Goal: Complete application form

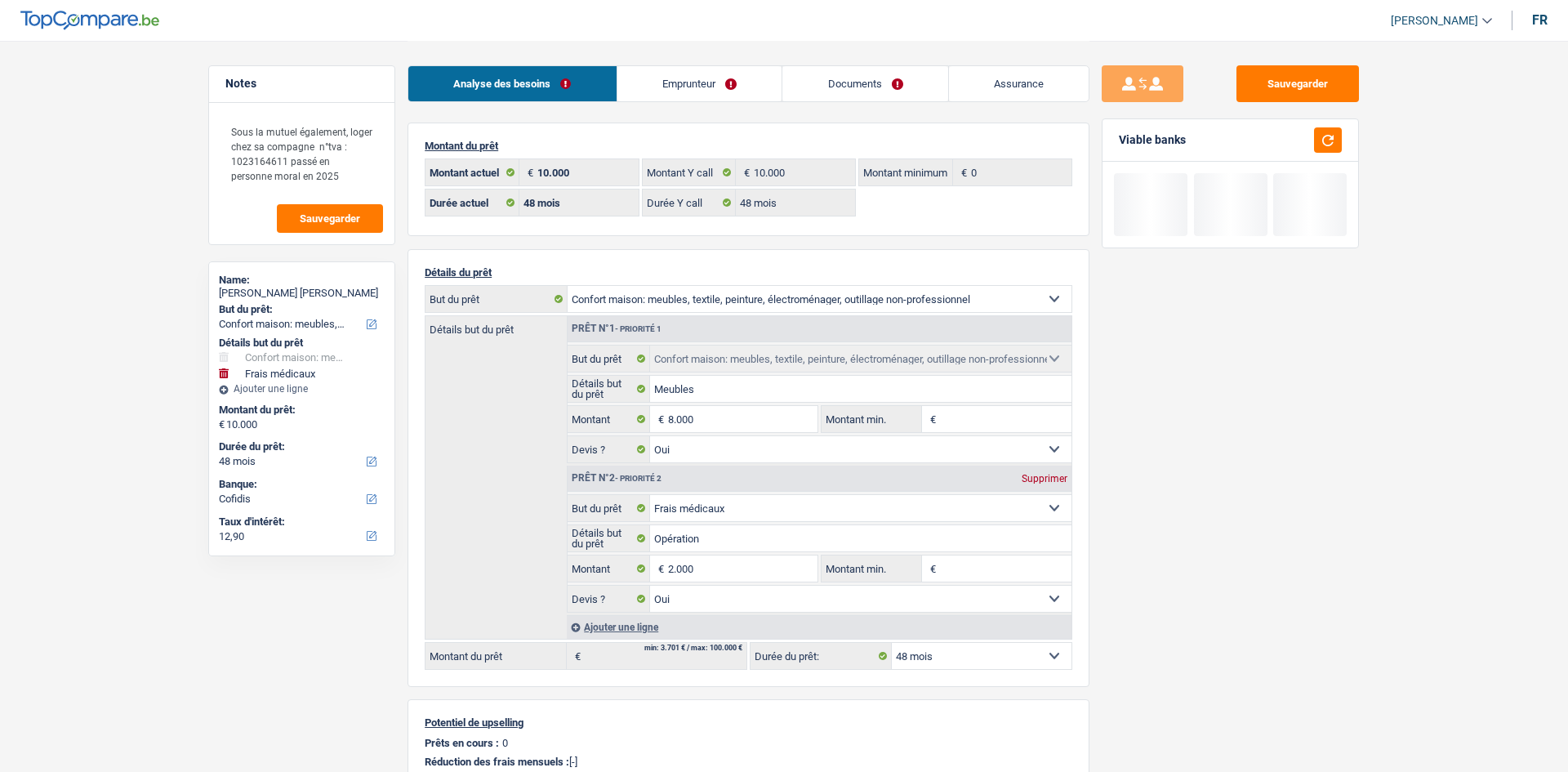
select select "household"
select select "medical"
select select "48"
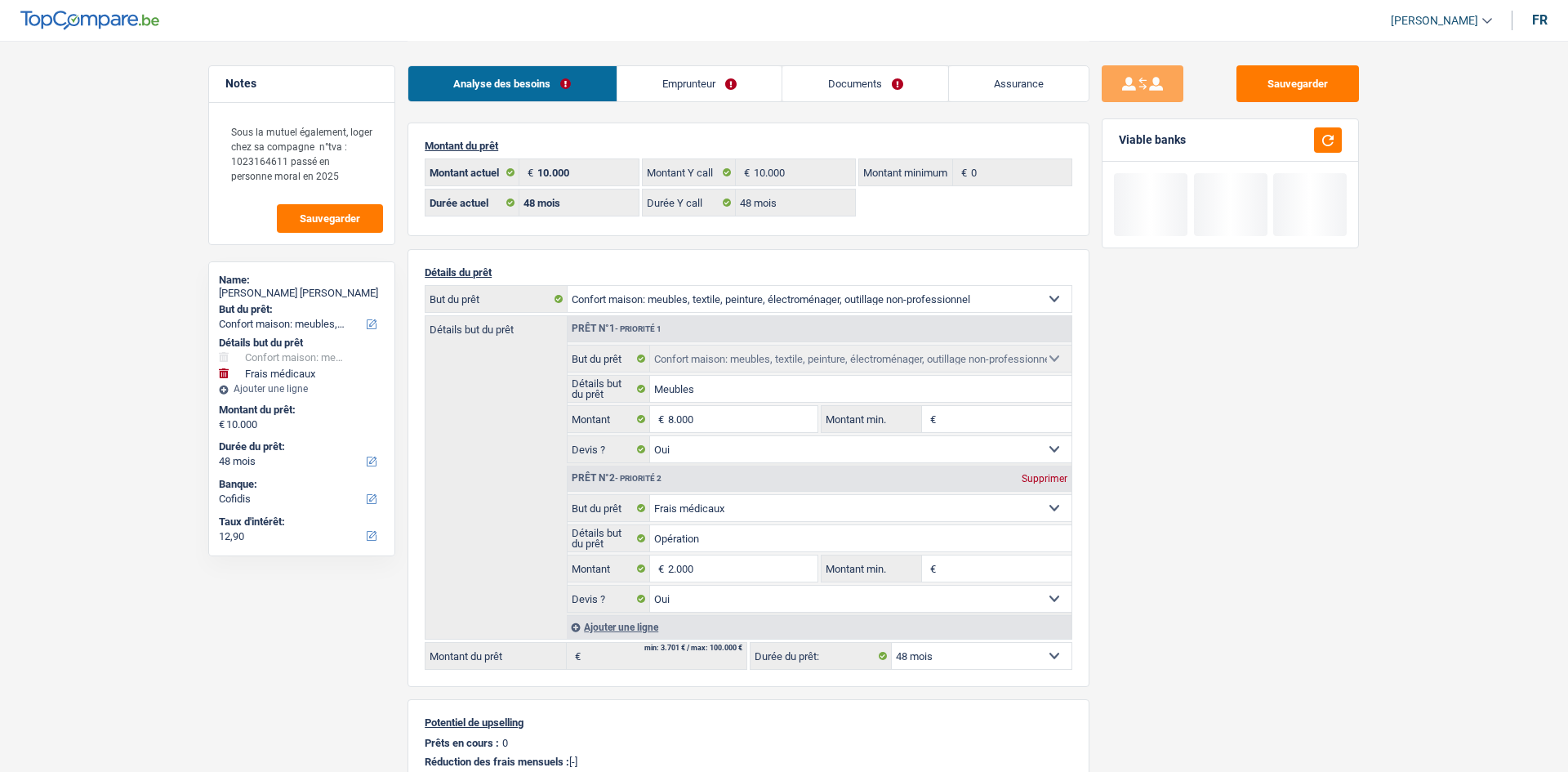
select select "48"
select select "household"
select select "yes"
select select "medical"
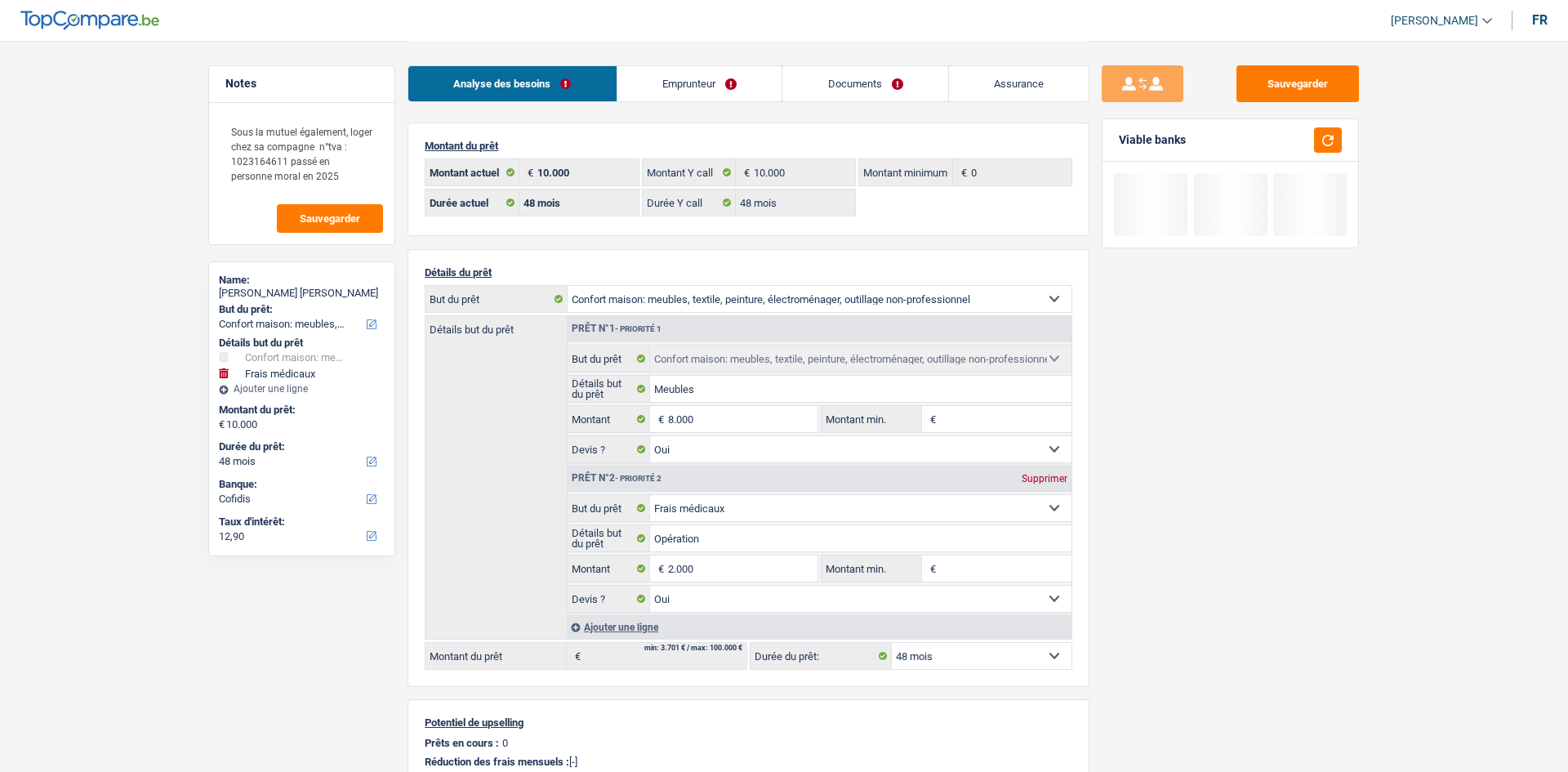
select select "yes"
select select "48"
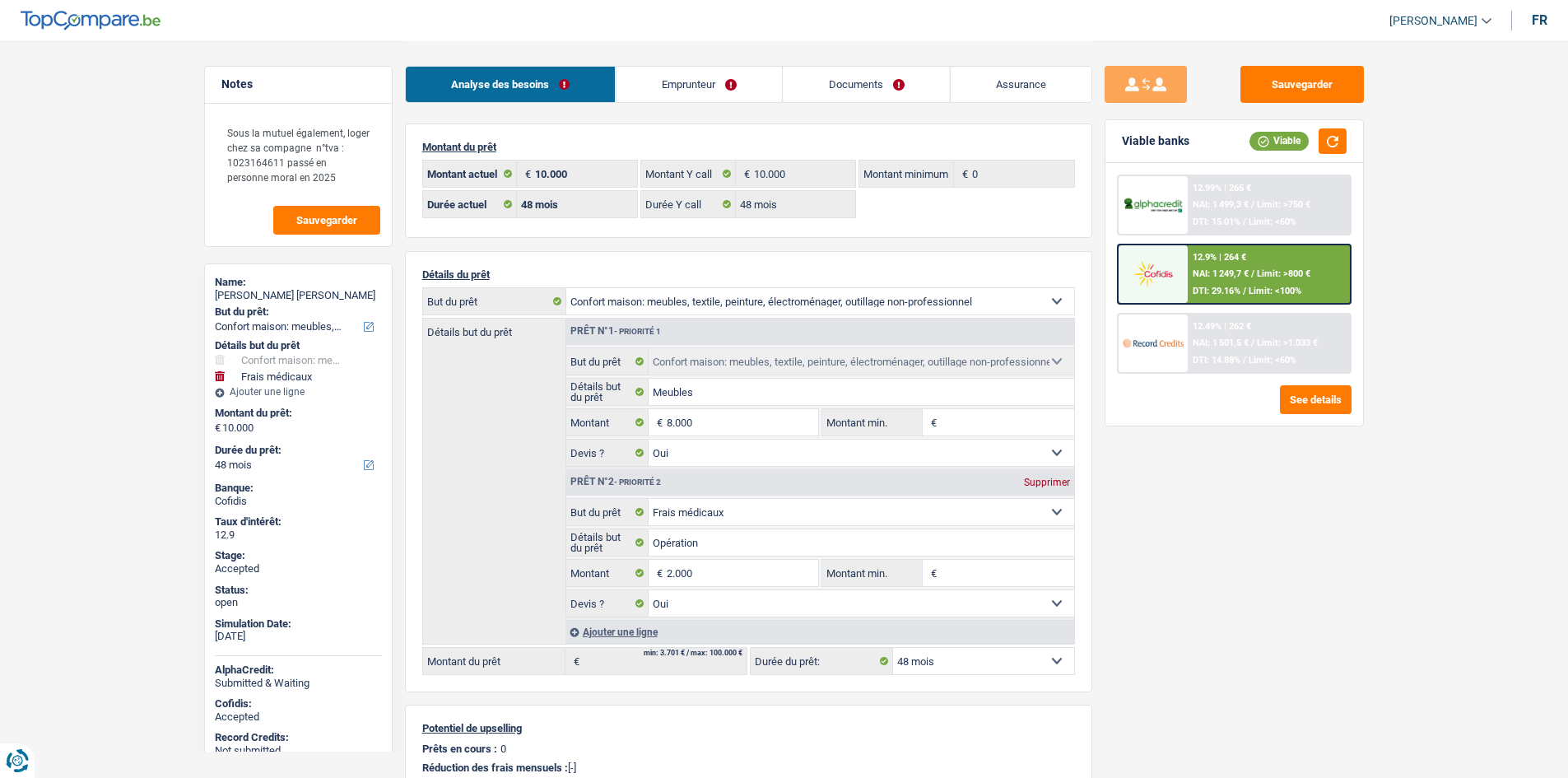
click at [1297, 640] on div "Sauvegarder Viable banks Viable 12.99% | 265 € NAI: 1 499,3 € / Limit: >750 € D…" at bounding box center [1234, 409] width 284 height 686
click at [1298, 640] on div "Sauvegarder Viable banks Viable 12.99% | 265 € NAI: 1 499,3 € / Limit: >750 € D…" at bounding box center [1234, 409] width 284 height 686
click at [62, 307] on main "Notes Sous la mutuel également, loger chez sa compagne n°tva : 1023164611 passé…" at bounding box center [784, 540] width 1568 height 1082
click at [110, 329] on main "Notes Sous la mutuel également, loger chez sa compagne n°tva : 1023164611 passé…" at bounding box center [784, 540] width 1568 height 1082
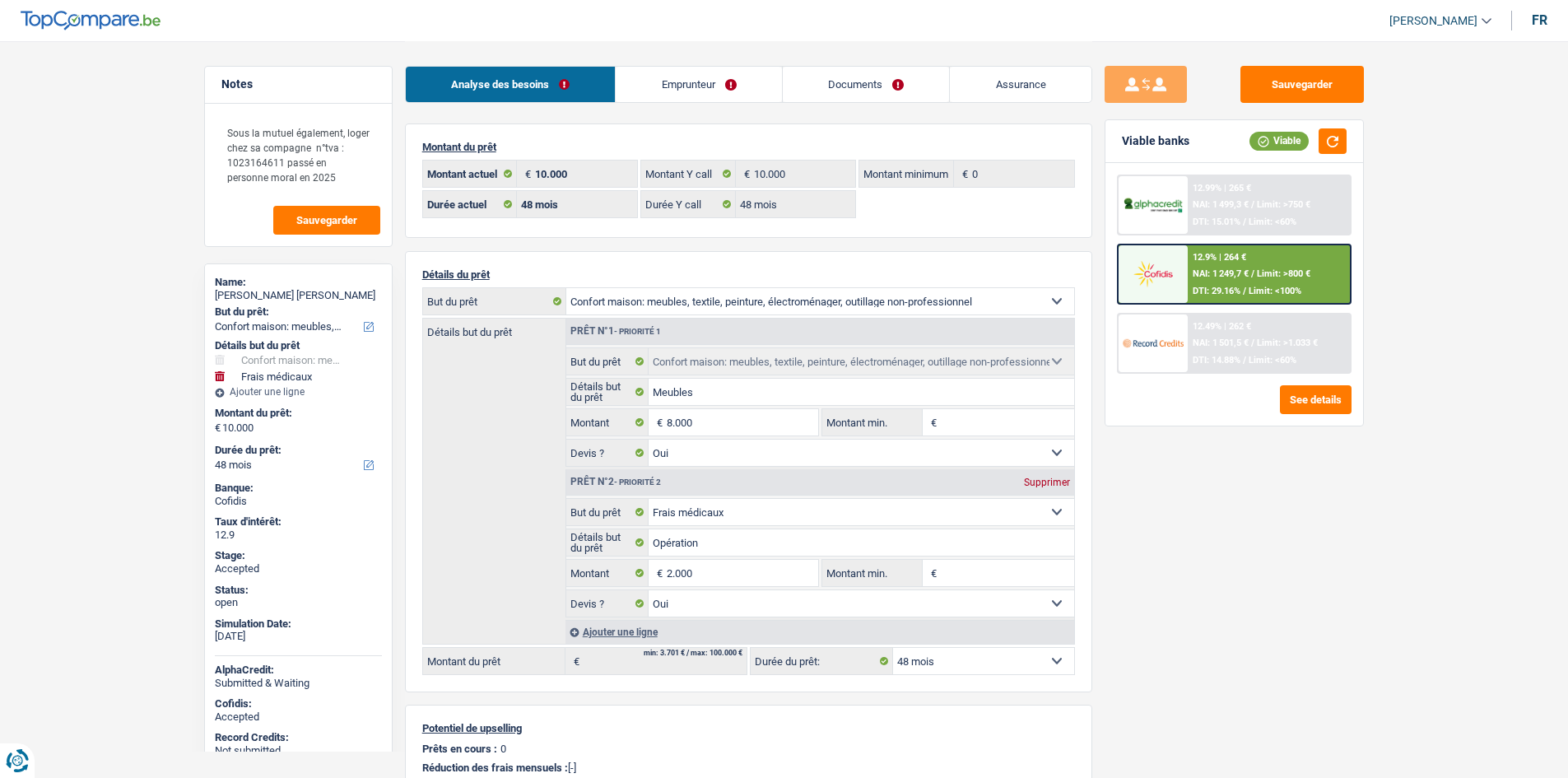
click at [1344, 594] on div "Sauvegarder Viable banks Viable 12.99% | 265 € NAI: 1 499,3 € / Limit: >750 € D…" at bounding box center [1234, 409] width 284 height 686
drag, startPoint x: 132, startPoint y: 315, endPoint x: 199, endPoint y: 161, distance: 167.9
click at [132, 315] on main "Notes Sous la mutuel également, loger chez sa compagne n°tva : 1023164611 passé…" at bounding box center [784, 540] width 1568 height 1082
click at [679, 85] on link "Emprunteur" at bounding box center [699, 84] width 167 height 35
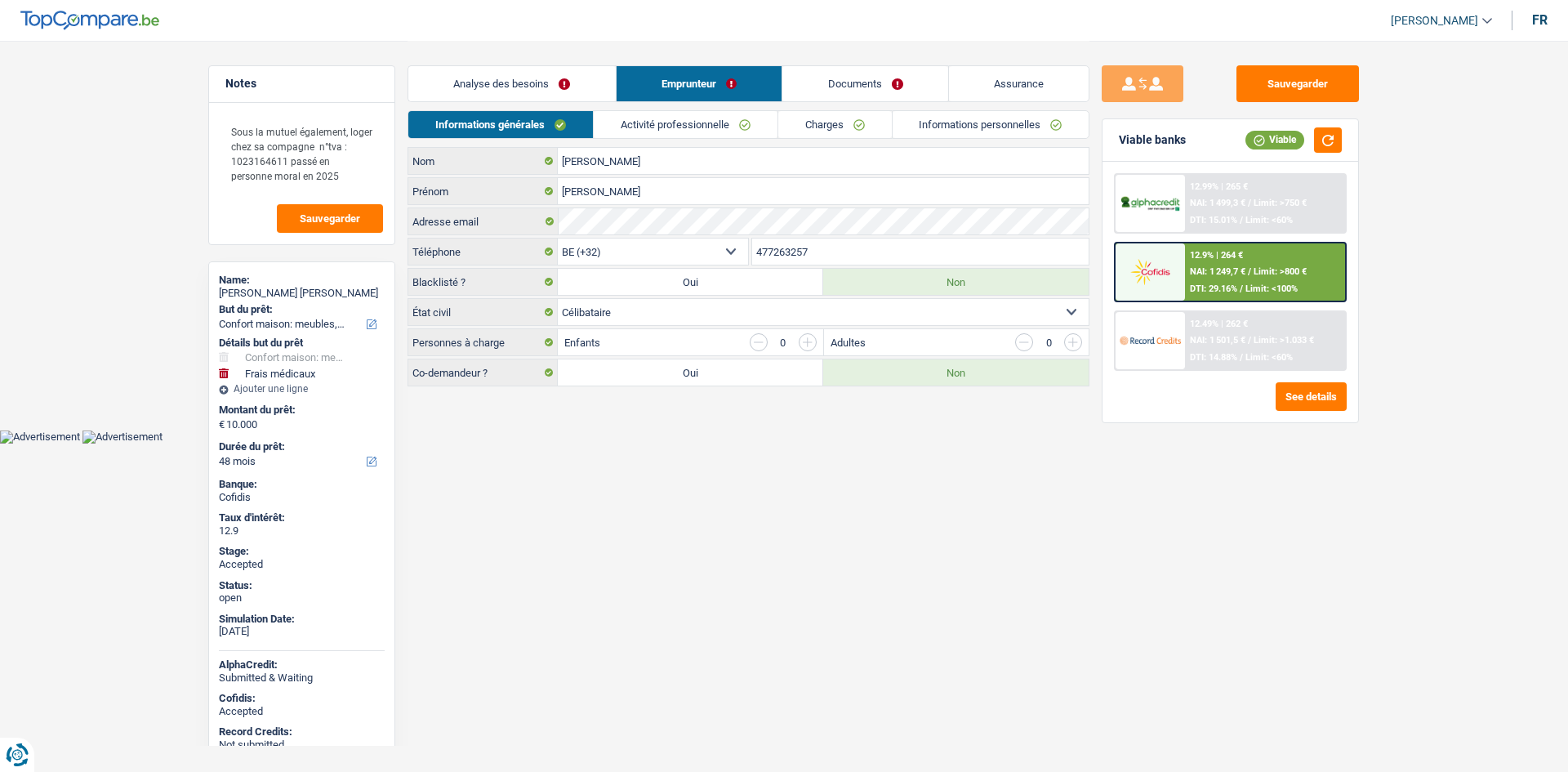
click at [807, 125] on link "Charges" at bounding box center [835, 125] width 113 height 27
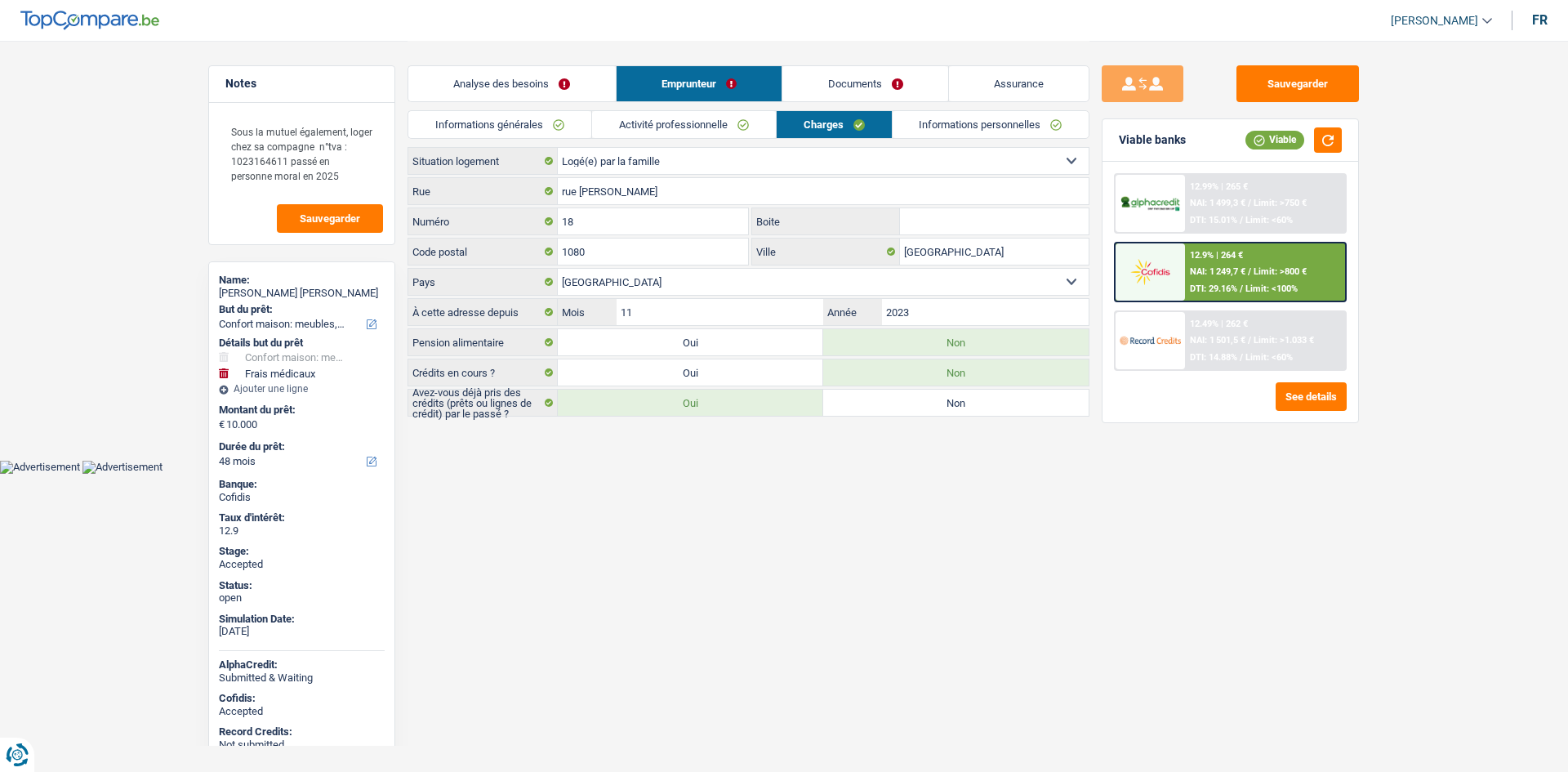
click at [280, 296] on div "[PERSON_NAME] [PERSON_NAME]" at bounding box center [301, 293] width 165 height 13
copy div "[PERSON_NAME] [PERSON_NAME]"
click at [570, 125] on link "Informations générales" at bounding box center [500, 125] width 183 height 27
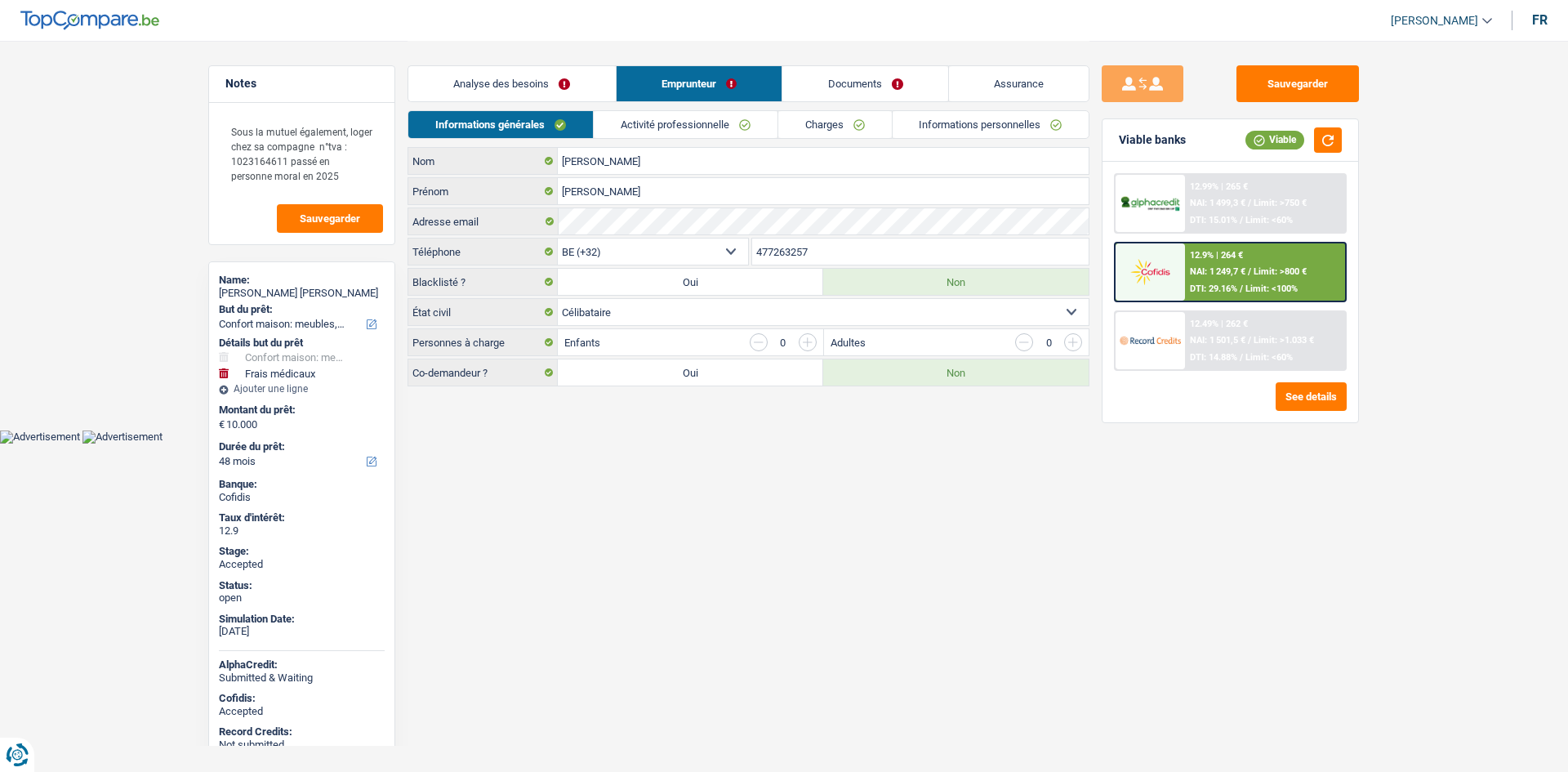
click at [812, 250] on input "477263257" at bounding box center [920, 251] width 337 height 26
click at [578, 443] on html "Vous avez le contrôle de vos données Nous utilisons des cookies, tout comme nos…" at bounding box center [784, 221] width 1568 height 443
click at [665, 121] on link "Activité professionnelle" at bounding box center [685, 125] width 184 height 27
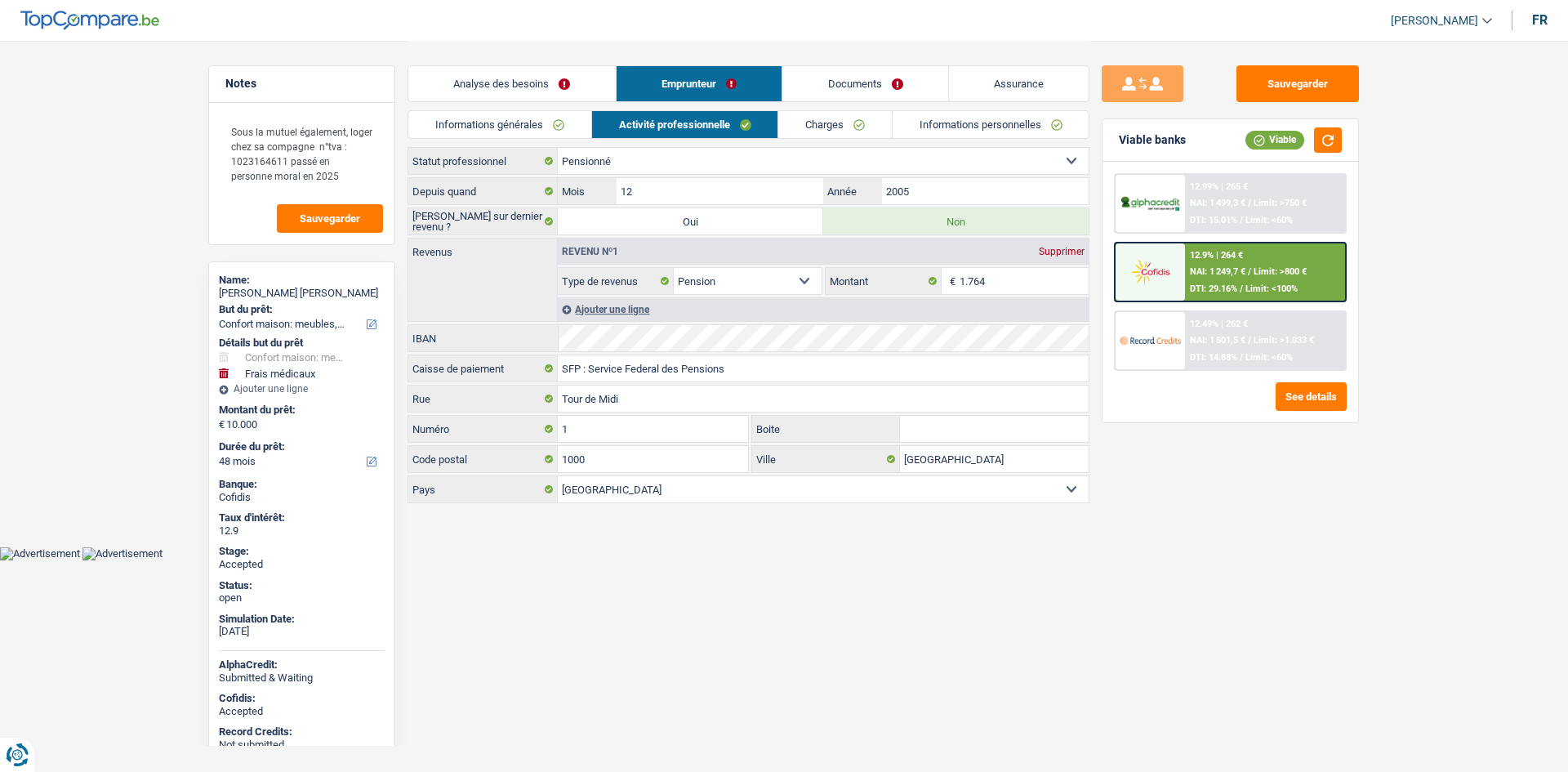
click at [1268, 486] on div "Sauvegarder Viable banks Viable 12.99% | 265 € NAI: 1 499,3 € / Limit: >750 € D…" at bounding box center [1230, 406] width 281 height 681
click at [840, 120] on link "Charges" at bounding box center [835, 125] width 113 height 27
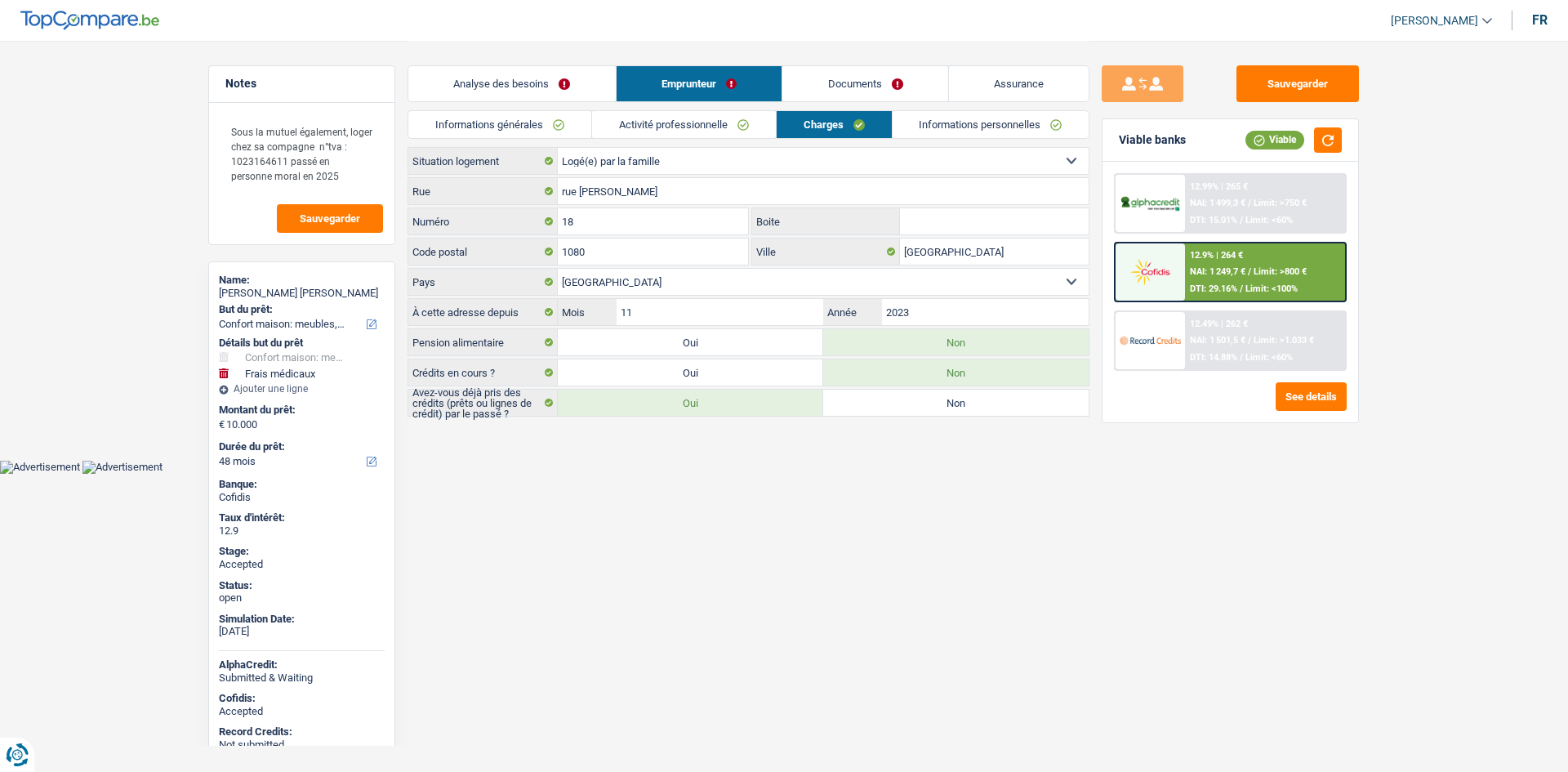
click at [916, 79] on link "Documents" at bounding box center [864, 83] width 165 height 35
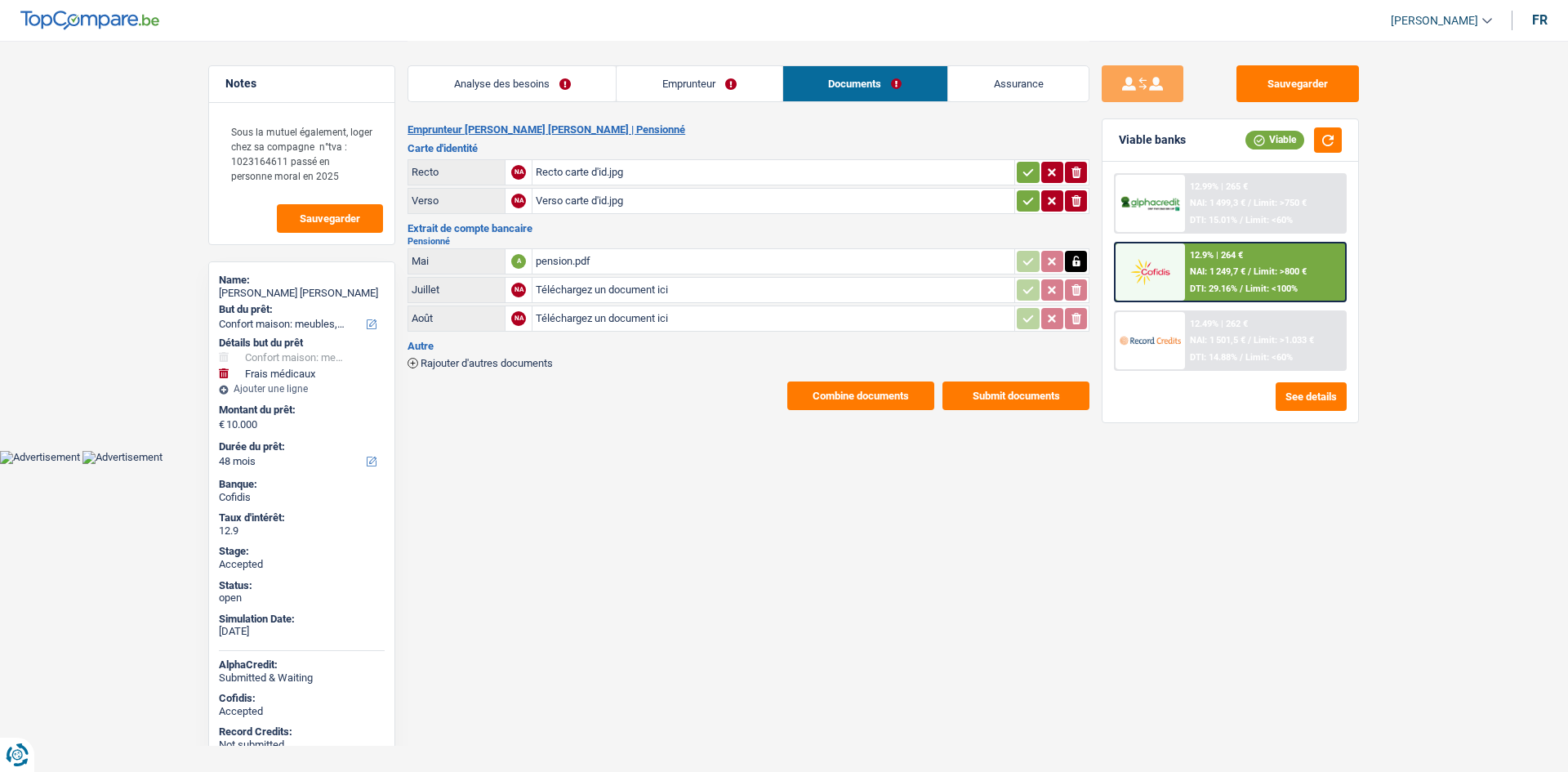
click at [826, 266] on div "pension.pdf" at bounding box center [773, 261] width 475 height 25
click at [1049, 90] on link "Assurance" at bounding box center [1018, 83] width 141 height 35
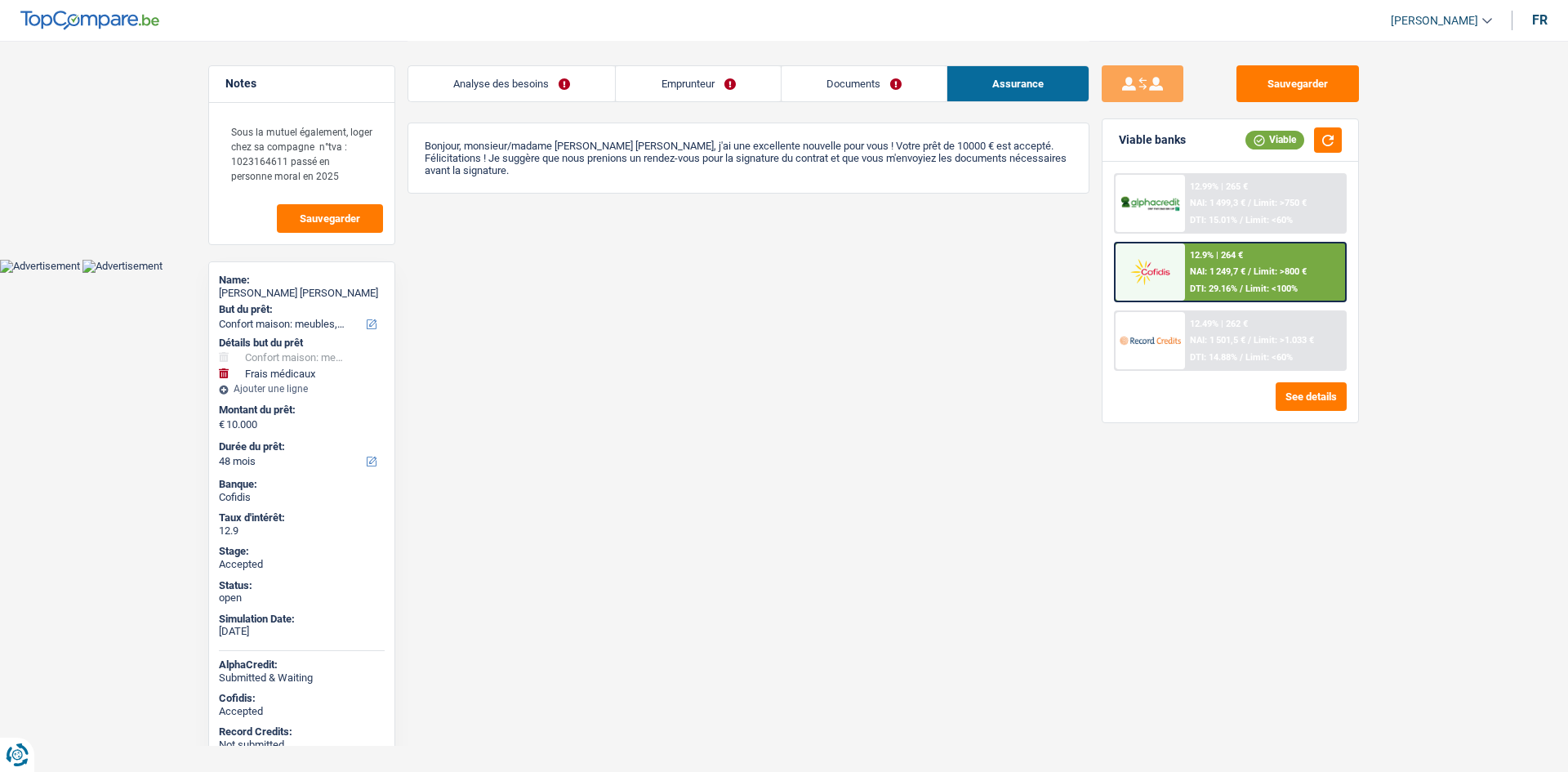
click at [756, 86] on link "Emprunteur" at bounding box center [698, 83] width 164 height 35
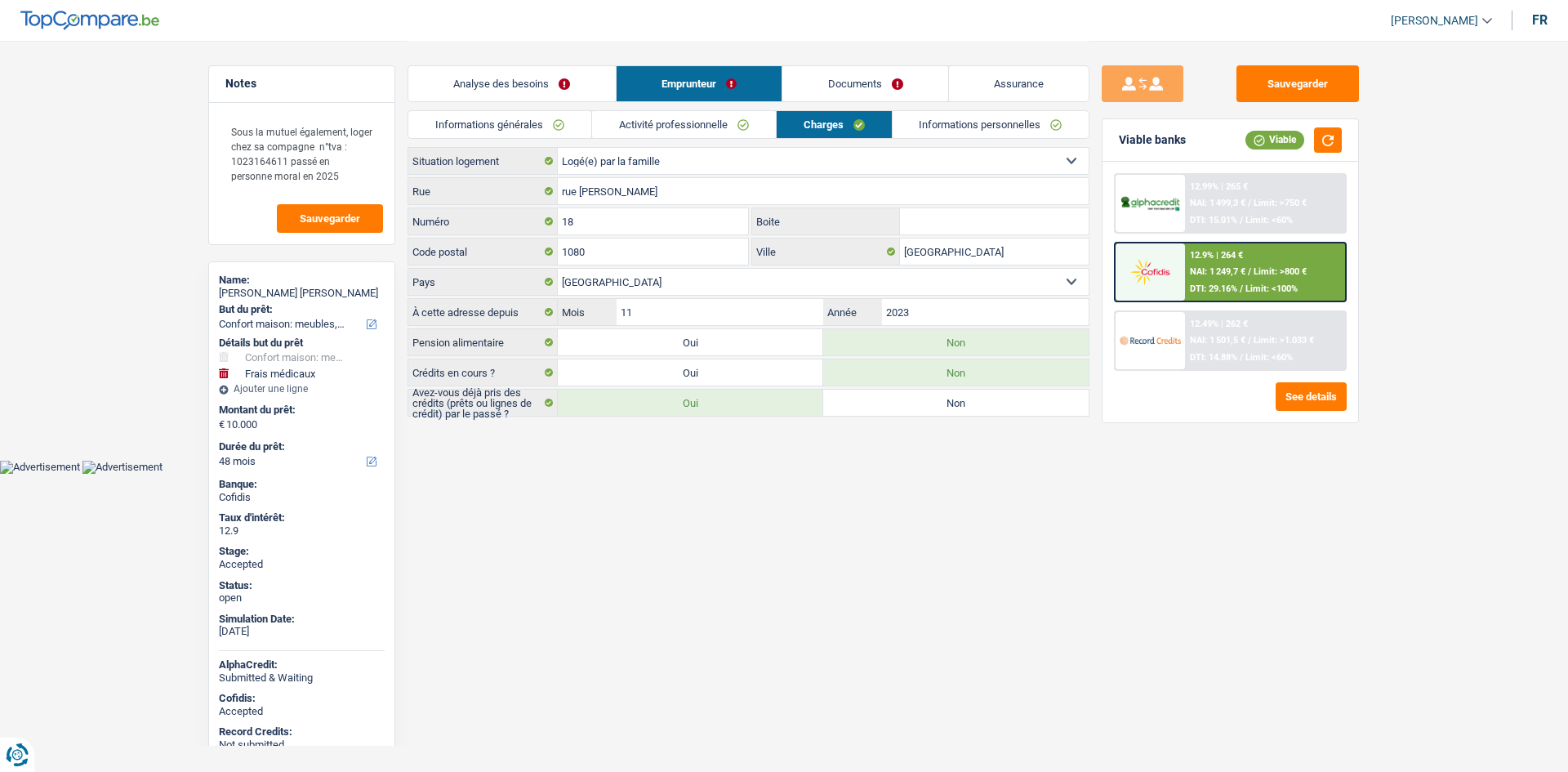
click at [900, 127] on link "Informations personnelles" at bounding box center [990, 125] width 196 height 27
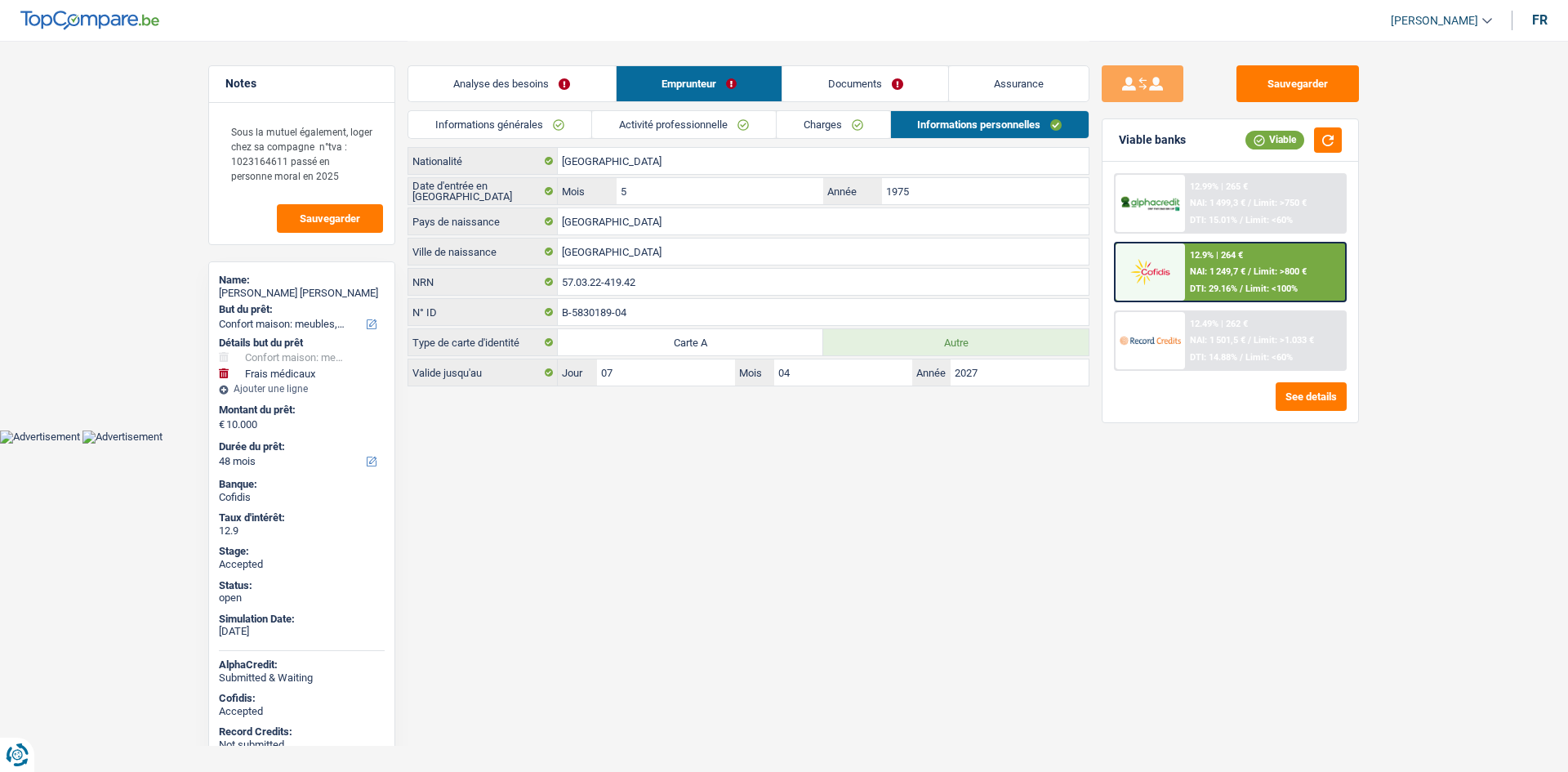
click at [787, 443] on html "Vous avez le contrôle de vos données Nous utilisons des cookies, tout comme nos…" at bounding box center [784, 221] width 1568 height 443
click at [547, 90] on link "Analyse des besoins" at bounding box center [511, 83] width 207 height 35
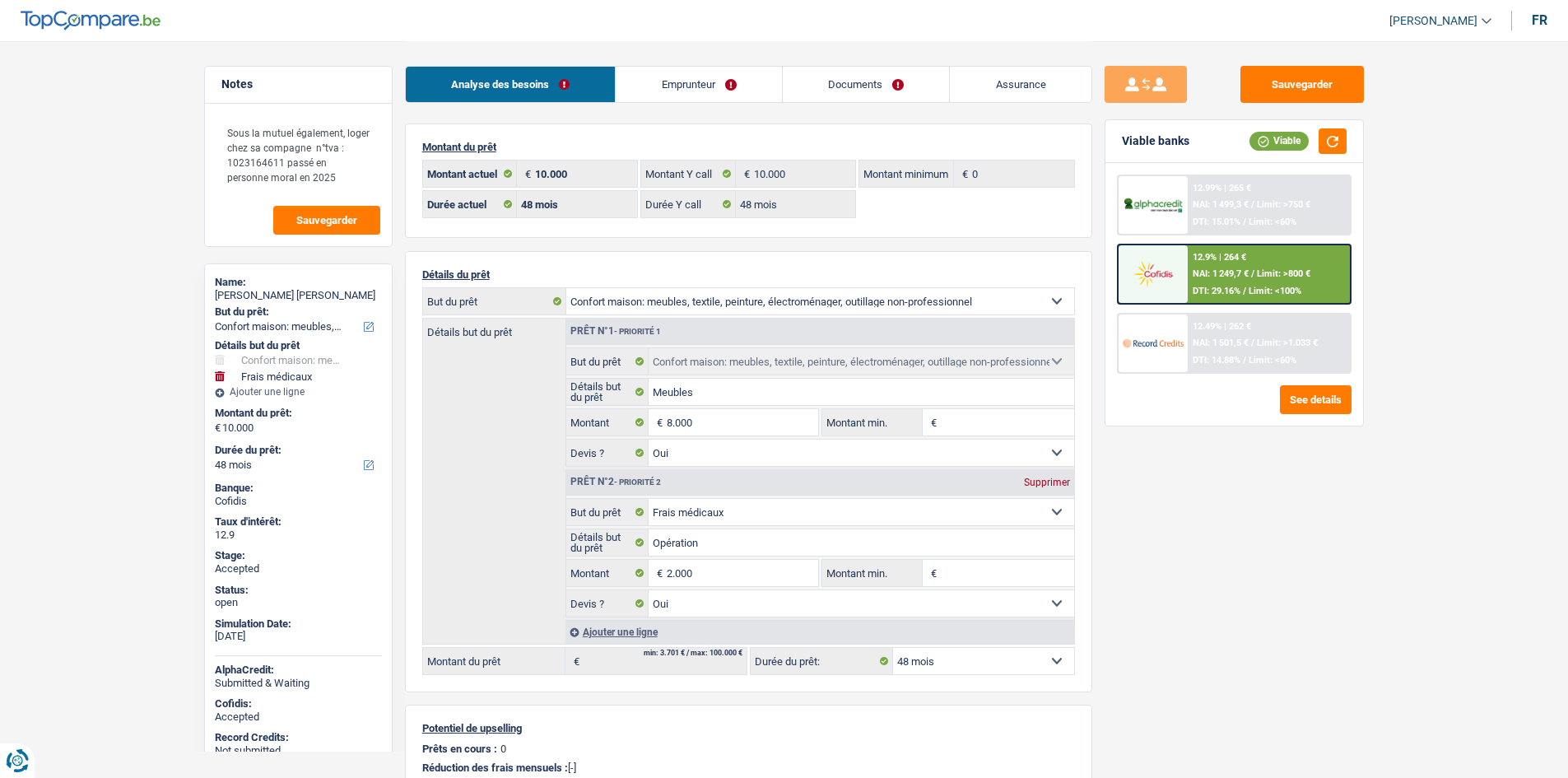
click at [1174, 552] on div "Sauvegarder Viable banks Viable 12.99% | 265 € NAI: 1 499,3 € / Limit: >750 € D…" at bounding box center [1234, 409] width 284 height 686
click at [690, 70] on link "Emprunteur" at bounding box center [699, 84] width 167 height 35
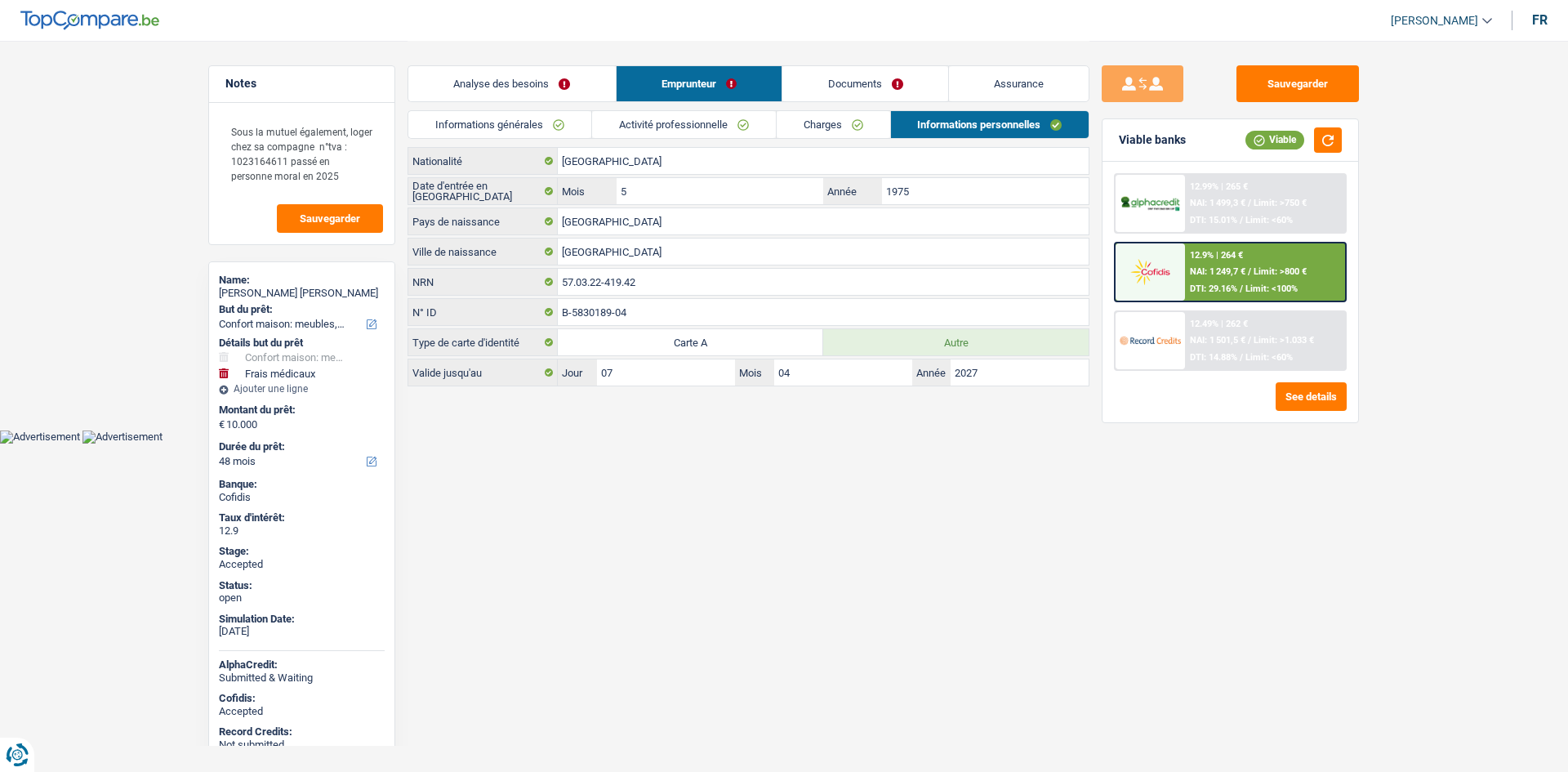
click at [1313, 578] on div "Sauvegarder Viable banks Viable 12.99% | 265 € NAI: 1 499,3 € / Limit: >750 € D…" at bounding box center [1230, 406] width 281 height 681
drag, startPoint x: 879, startPoint y: 76, endPoint x: 895, endPoint y: 79, distance: 16.3
click at [879, 77] on link "Documents" at bounding box center [864, 83] width 165 height 35
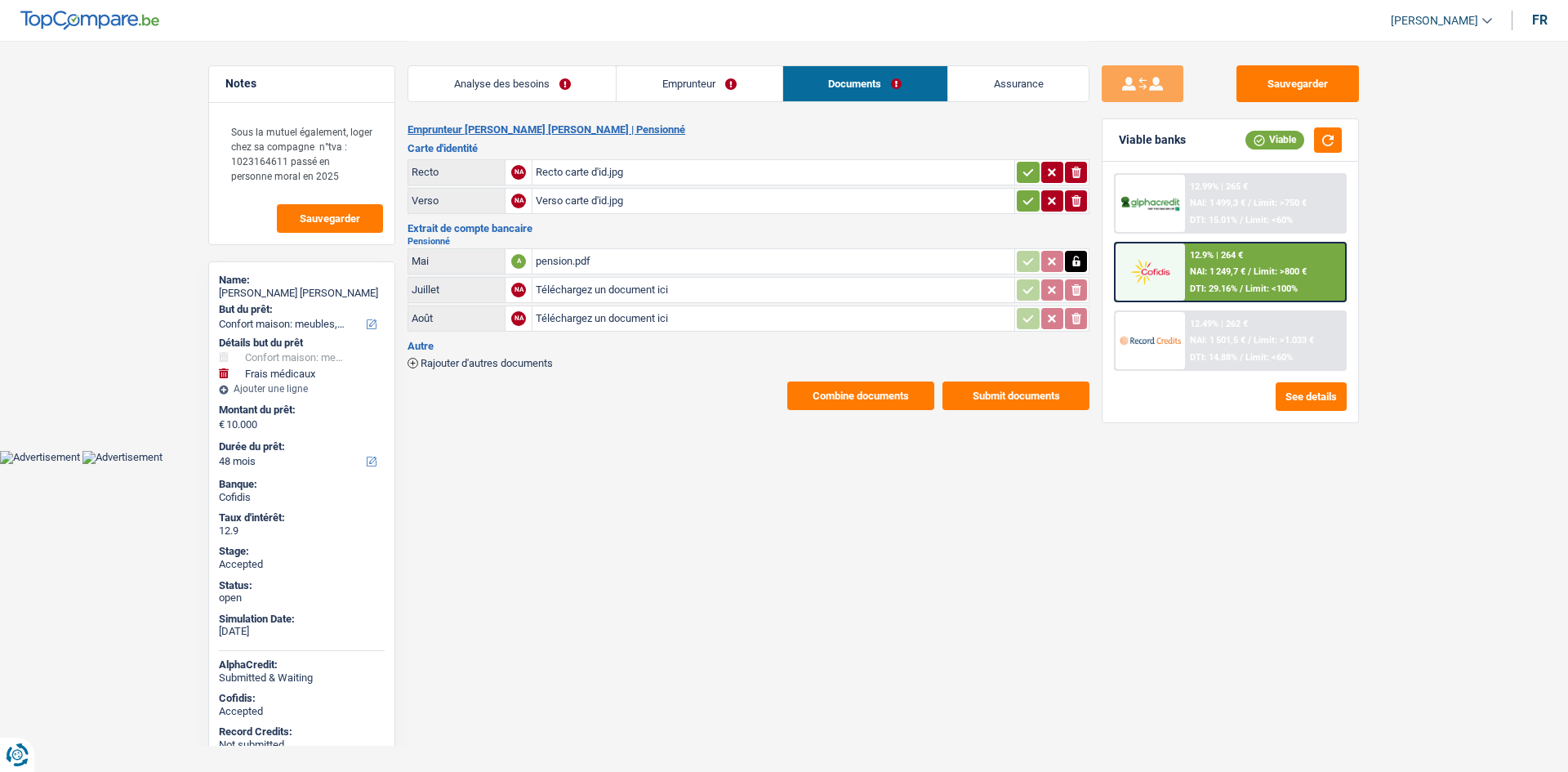
drag, startPoint x: 1358, startPoint y: 53, endPoint x: 1343, endPoint y: 63, distance: 18.0
click at [1352, 56] on div "Sauvegarder Viable banks Viable 12.99% | 265 € NAI: 1 499,3 € / Limit: >750 € D…" at bounding box center [1230, 226] width 282 height 369
click at [1322, 89] on button "Sauvegarder" at bounding box center [1298, 84] width 122 height 37
click at [1132, 496] on div "Sauvegarder Viable banks Viable 12.99% | 265 € NAI: 1 499,3 € / Limit: >750 € D…" at bounding box center [1230, 406] width 281 height 681
click at [589, 85] on link "Analyse des besoins" at bounding box center [511, 83] width 207 height 35
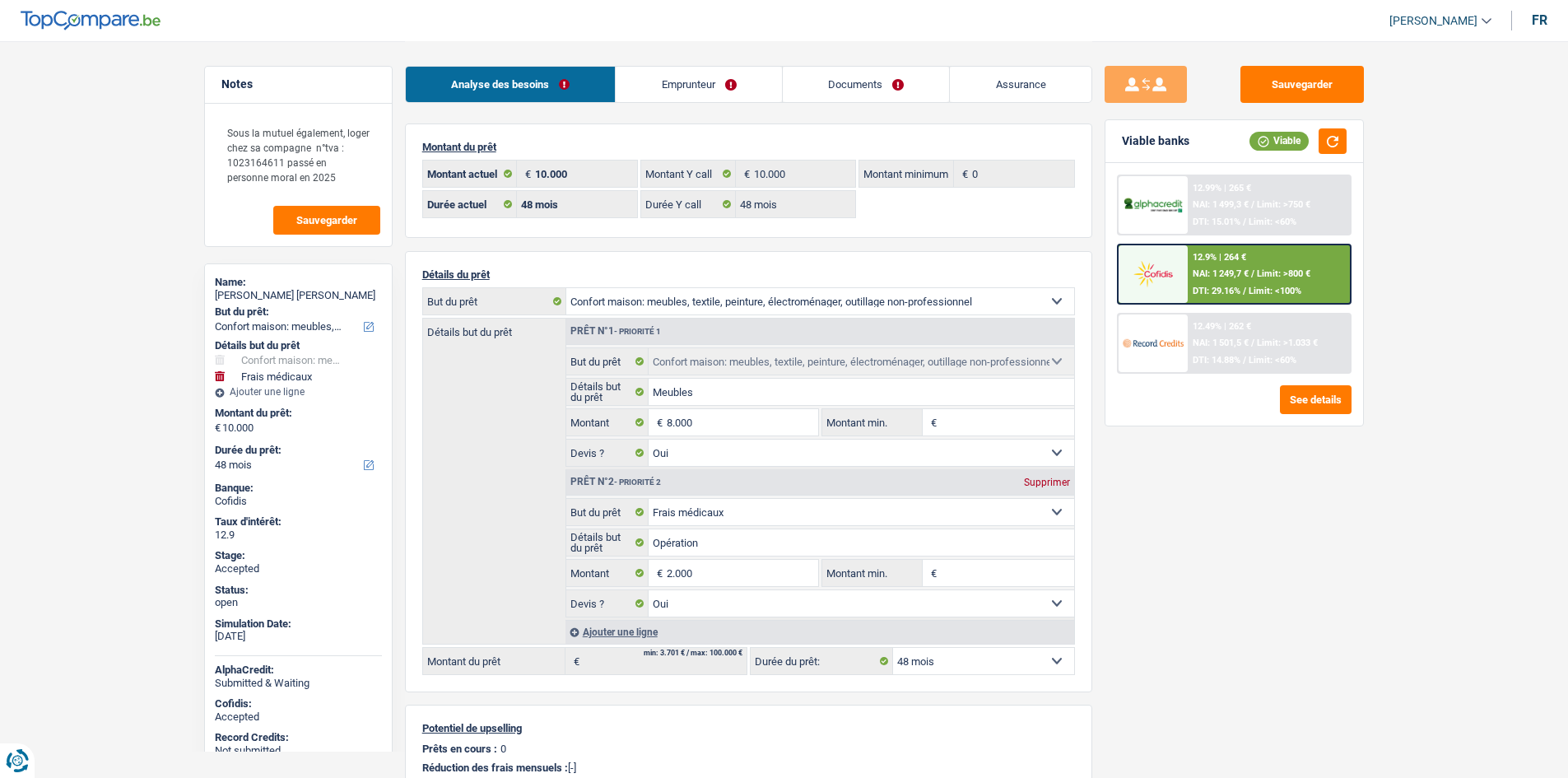
click at [1060, 87] on link "Assurance" at bounding box center [1021, 84] width 142 height 35
